Goal: Transaction & Acquisition: Download file/media

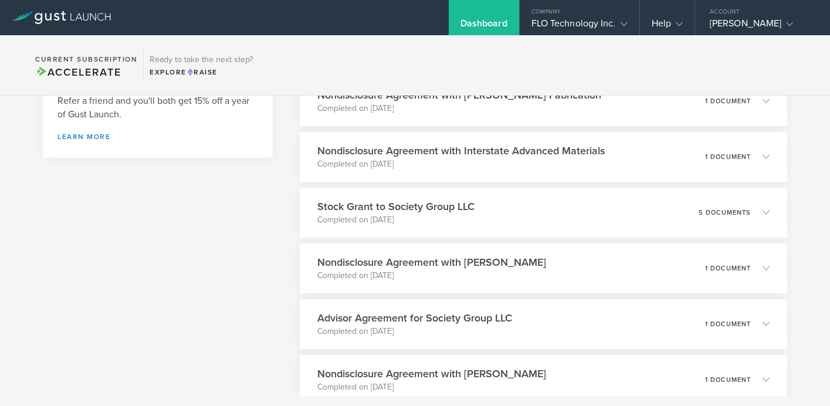
scroll to position [278, 0]
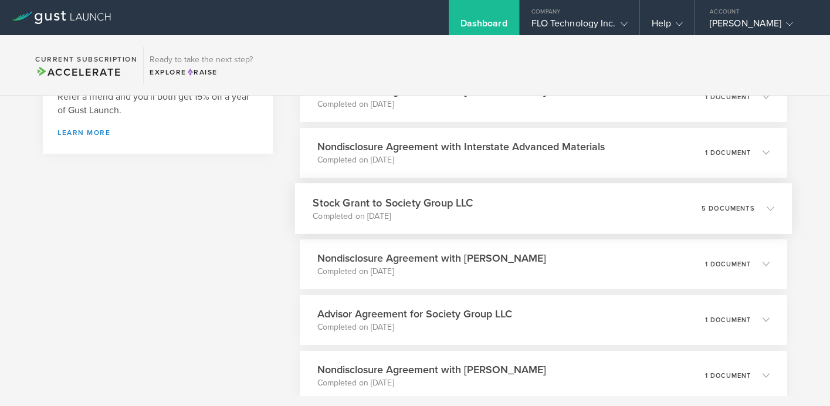
click at [742, 207] on p "5 documents" at bounding box center [727, 208] width 53 height 6
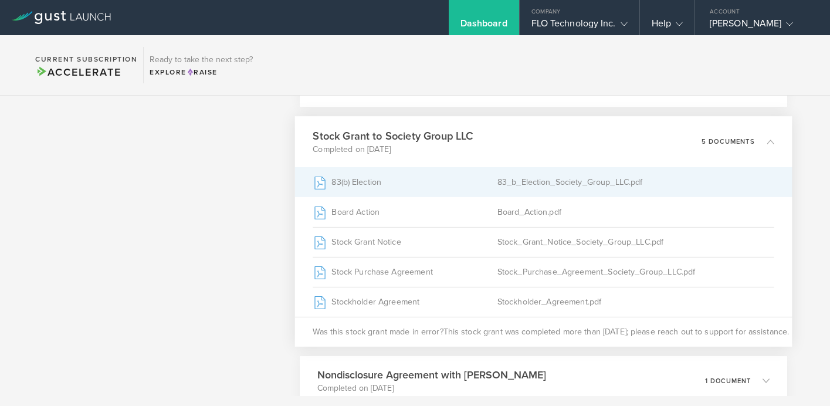
scroll to position [351, 0]
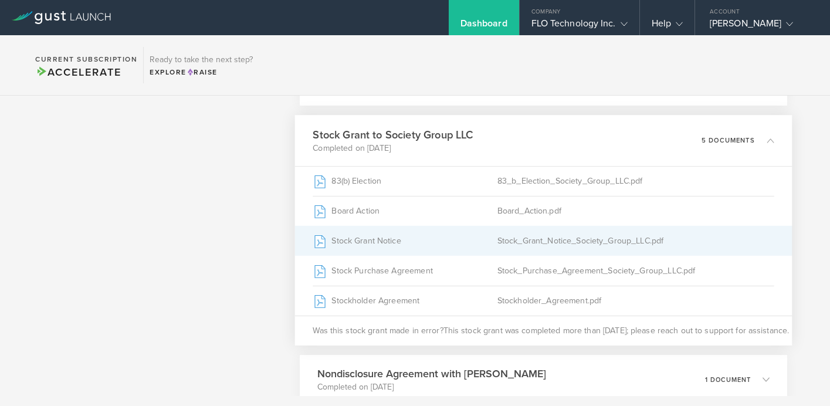
click at [533, 248] on div "Stock_Grant_Notice_Society_Group_LLC.pdf" at bounding box center [635, 240] width 277 height 29
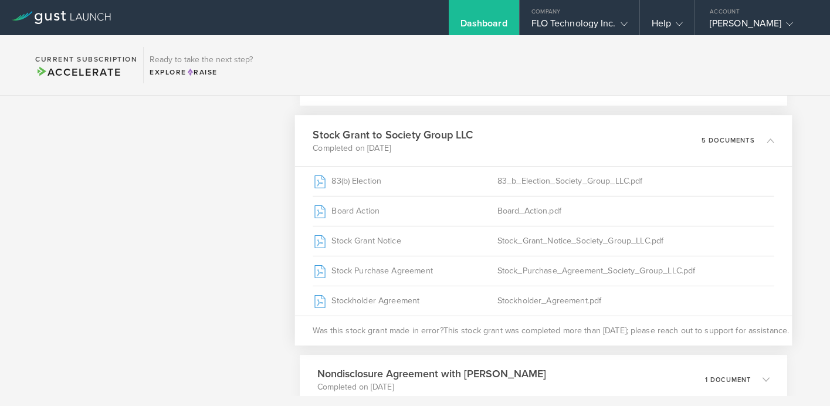
click at [767, 141] on polyline at bounding box center [770, 140] width 6 height 4
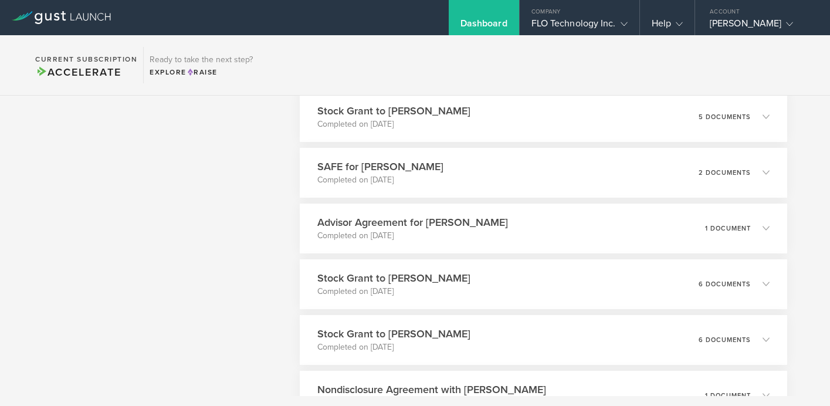
scroll to position [4712, 0]
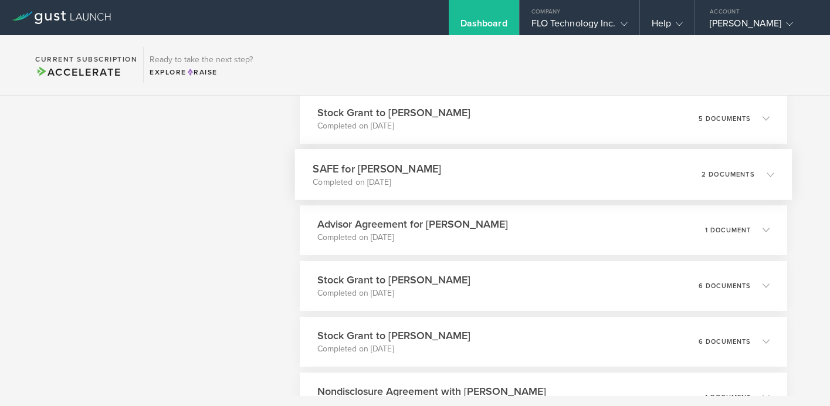
click at [469, 167] on div "SAFE for [PERSON_NAME] Completed on [DATE] 2 documents" at bounding box center [543, 174] width 497 height 51
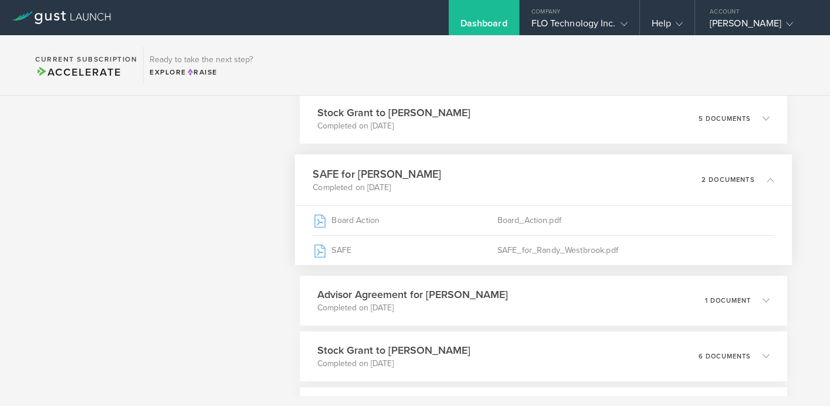
click at [469, 167] on div "SAFE for [PERSON_NAME] Completed on [DATE] 2 documents" at bounding box center [543, 179] width 497 height 51
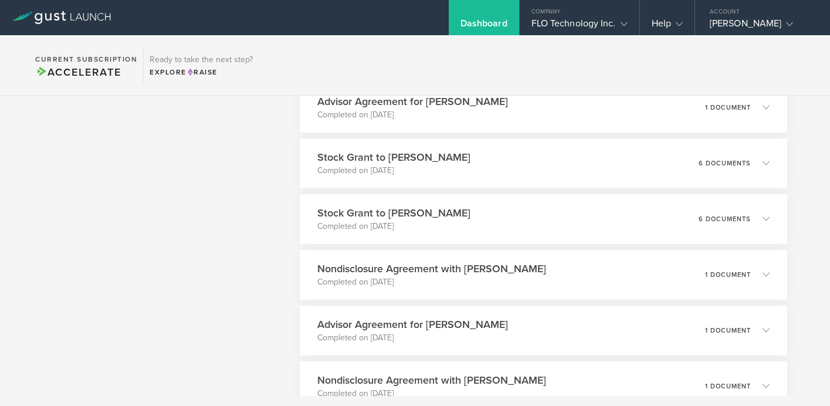
scroll to position [4836, 0]
